Goal: Information Seeking & Learning: Learn about a topic

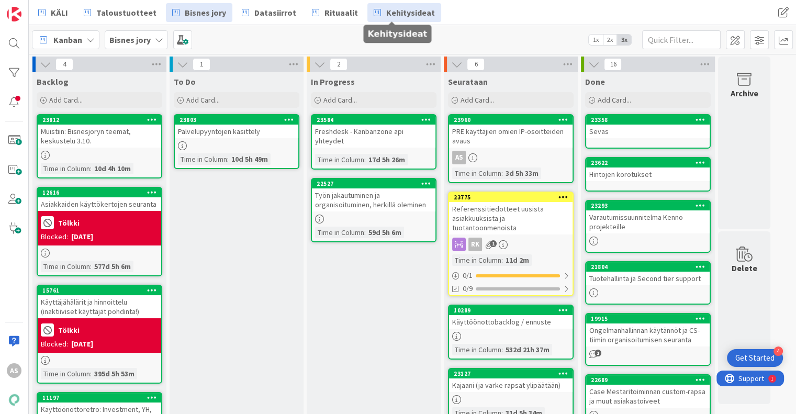
click at [387, 12] on span "Kehitysideat" at bounding box center [410, 12] width 49 height 13
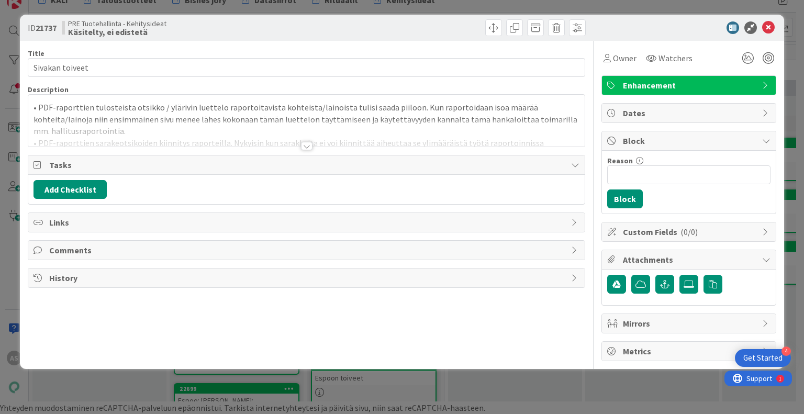
click at [312, 146] on div at bounding box center [307, 146] width 12 height 8
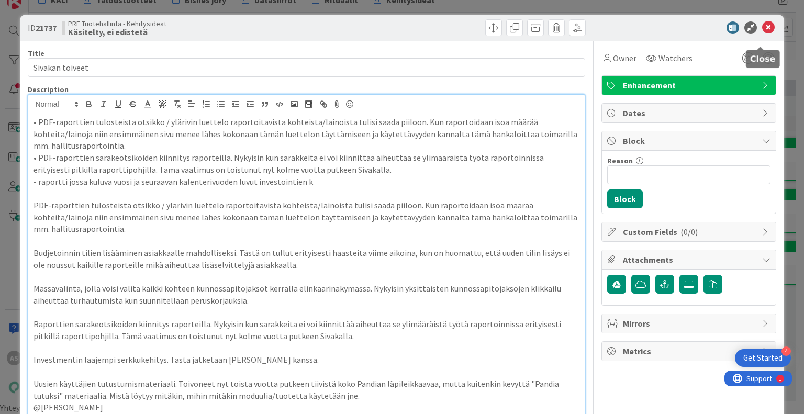
click at [762, 31] on icon at bounding box center [768, 27] width 13 height 13
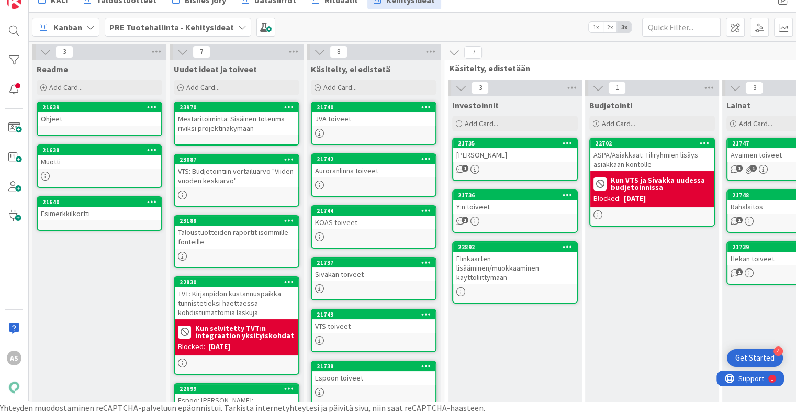
click at [377, 371] on div "Espoon toiveet" at bounding box center [374, 378] width 124 height 14
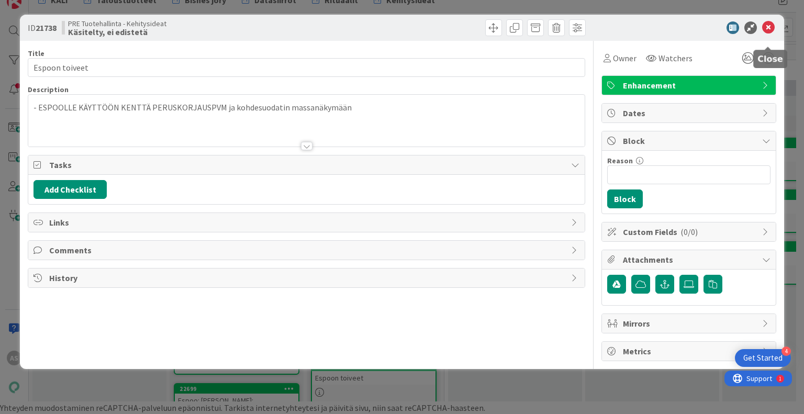
click at [768, 28] on icon at bounding box center [768, 27] width 13 height 13
click at [769, 29] on icon at bounding box center [768, 27] width 13 height 13
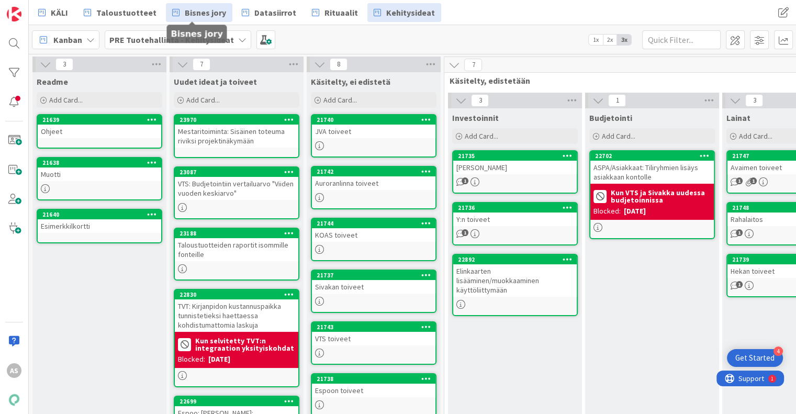
click at [198, 16] on span "Bisnes jory" at bounding box center [205, 12] width 41 height 13
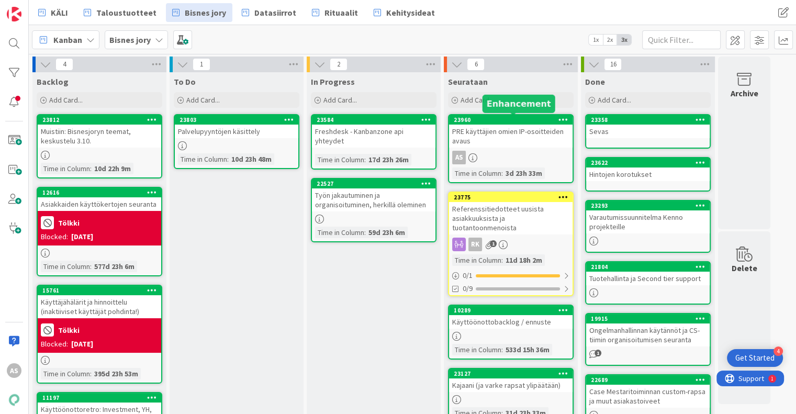
click at [527, 122] on div "23960" at bounding box center [513, 119] width 119 height 7
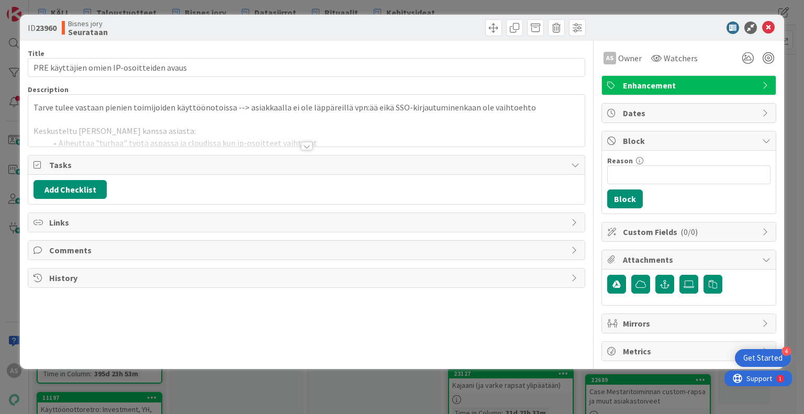
click at [294, 147] on div "Title 41 / 128 PRE käyttäjien omien IP-osoitteiden avaus Description Tarve tule…" at bounding box center [306, 201] width 557 height 320
click at [305, 148] on div at bounding box center [307, 146] width 12 height 8
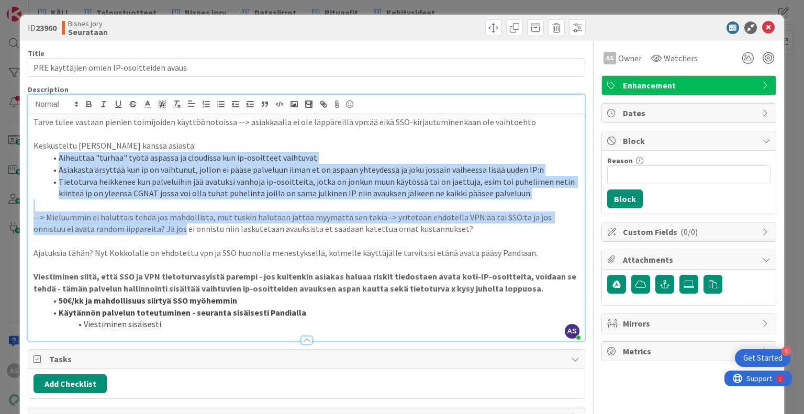
drag, startPoint x: 36, startPoint y: 152, endPoint x: 141, endPoint y: 234, distance: 132.8
click at [141, 234] on div "Tarve tulee vastaan pienien toimijoiden käyttöönotoissa --> asiakkaalla ei ole …" at bounding box center [306, 227] width 556 height 227
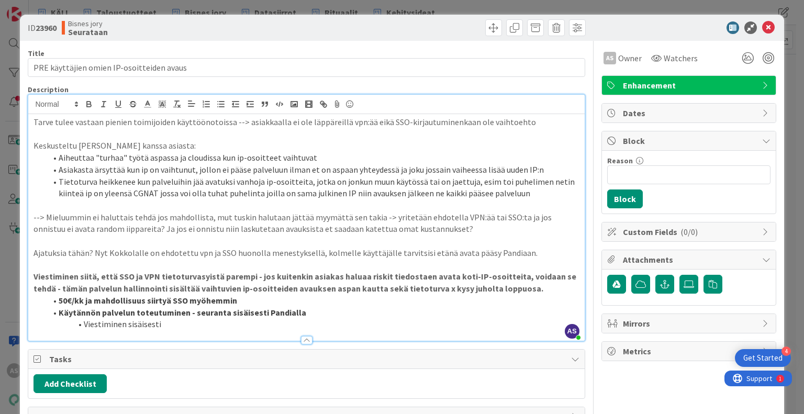
click at [211, 308] on strong "Käytännön palvelun toteutuminen - seuranta sisäisesti Pandialla" at bounding box center [183, 312] width 248 height 10
click at [197, 334] on div at bounding box center [306, 335] width 556 height 11
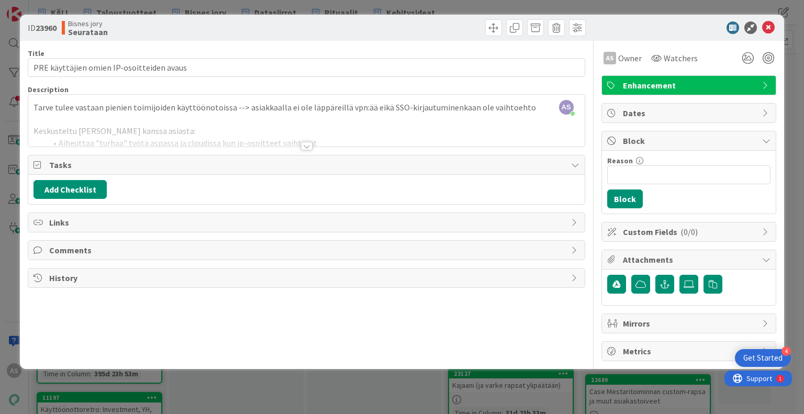
click at [195, 328] on div "Title 41 / 128 PRE käyttäjien omien IP-osoitteiden avaus Description AS [PERSON…" at bounding box center [306, 201] width 557 height 320
click at [312, 146] on div at bounding box center [306, 142] width 557 height 12
click at [308, 146] on div at bounding box center [307, 146] width 12 height 8
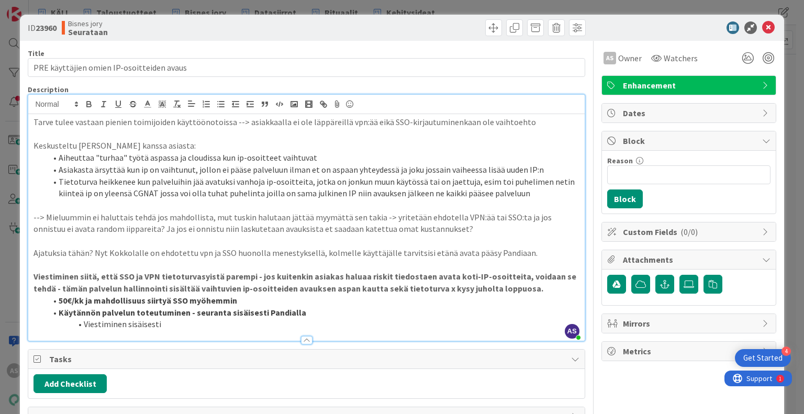
click at [263, 324] on li "Viestiminen sisäisesti" at bounding box center [312, 324] width 533 height 12
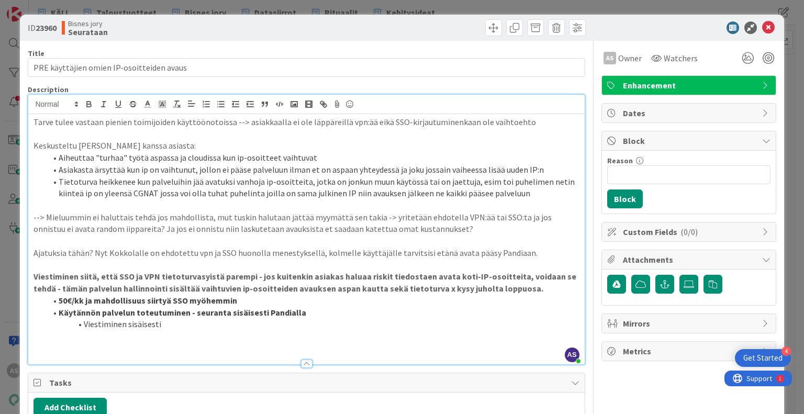
scroll to position [117, 0]
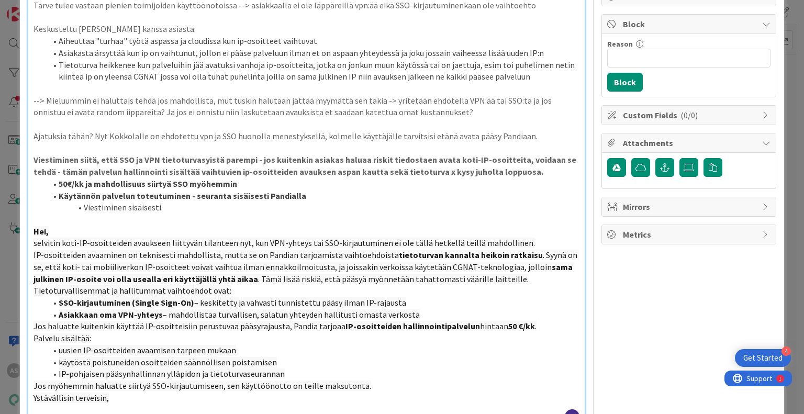
click at [229, 295] on p "Tietoturvallisemmat ja hallitummat vaihtoehdot ovat:" at bounding box center [307, 291] width 546 height 12
click at [347, 243] on span "selvitin koti-IP-osoitteiden avaukseen liittyvän tilanteen nyt, kun VPN-yhteys …" at bounding box center [285, 243] width 502 height 10
click at [220, 267] on span ". Syynä on se, että koti- tai mobiiliverkon IP-osoitteet voivat vaihtua ilman e…" at bounding box center [307, 261] width 546 height 23
click at [387, 267] on span ". Syynä on se, että koti- tai mobiiliverkon IP-osoitteet voivat vaihtua ilman e…" at bounding box center [307, 261] width 546 height 23
click at [500, 270] on span ". Syynä on se, että koti- tai mobiiliverkon IP-osoitteet voivat vaihtua ilman e…" at bounding box center [307, 261] width 546 height 23
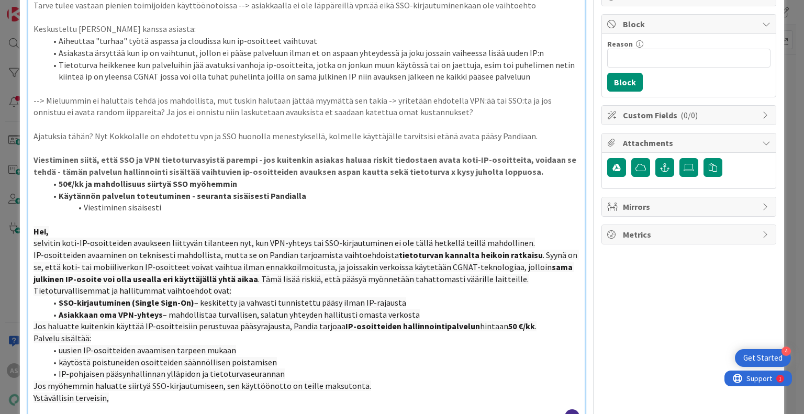
click at [506, 278] on p "IP-osoitteiden avaaminen on teknisesti mahdollista, mutta se on Pandian tarjoam…" at bounding box center [307, 267] width 546 height 36
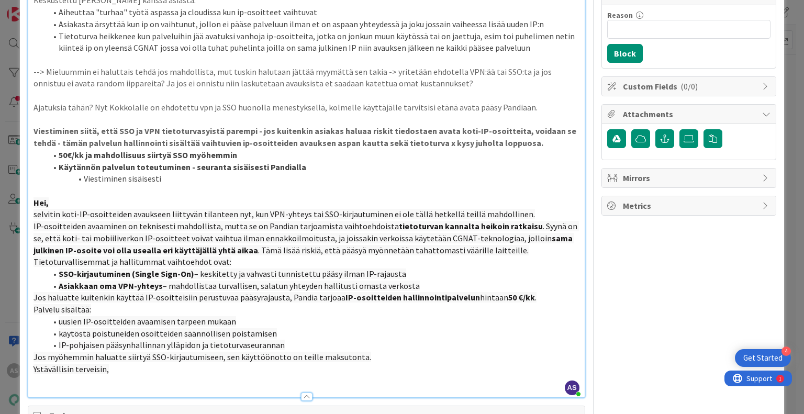
scroll to position [169, 0]
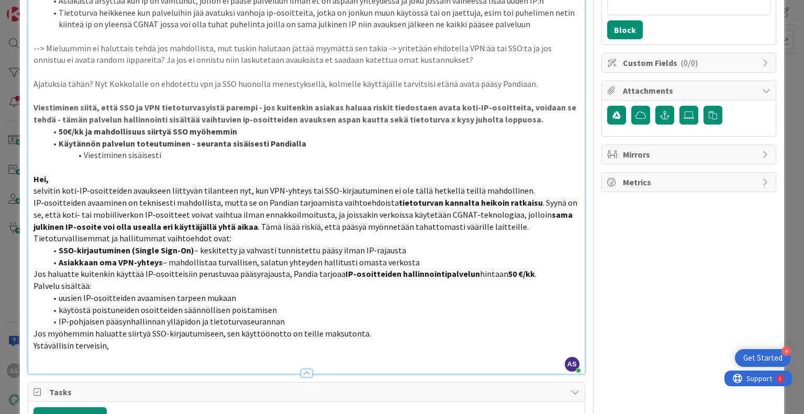
drag, startPoint x: 408, startPoint y: 261, endPoint x: 57, endPoint y: 253, distance: 350.9
click at [57, 253] on ol "SSO-kirjautuminen (Single Sign-On) – keskitetty ja vahvasti tunnistettu pääsy i…" at bounding box center [307, 257] width 546 height 24
copy ol "SSO-kirjautuminen (Single Sign-On) – keskitetty ja vahvasti tunnistettu pääsy i…"
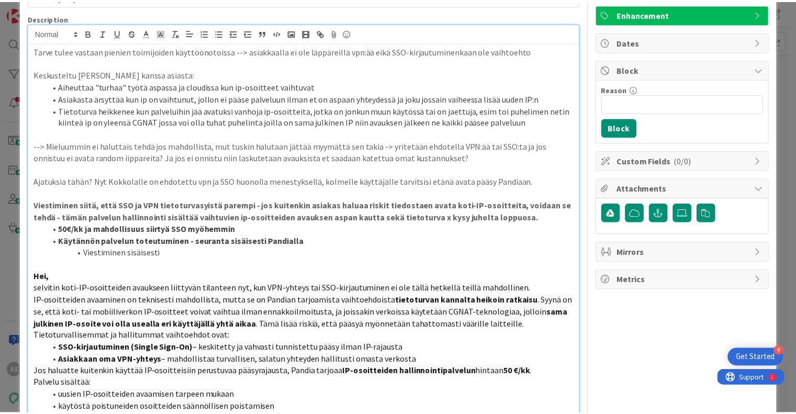
scroll to position [0, 0]
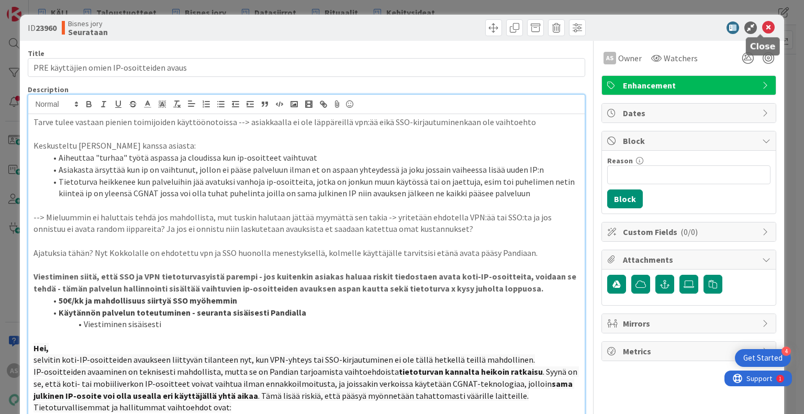
click at [762, 23] on icon at bounding box center [768, 27] width 13 height 13
